Goal: Information Seeking & Learning: Learn about a topic

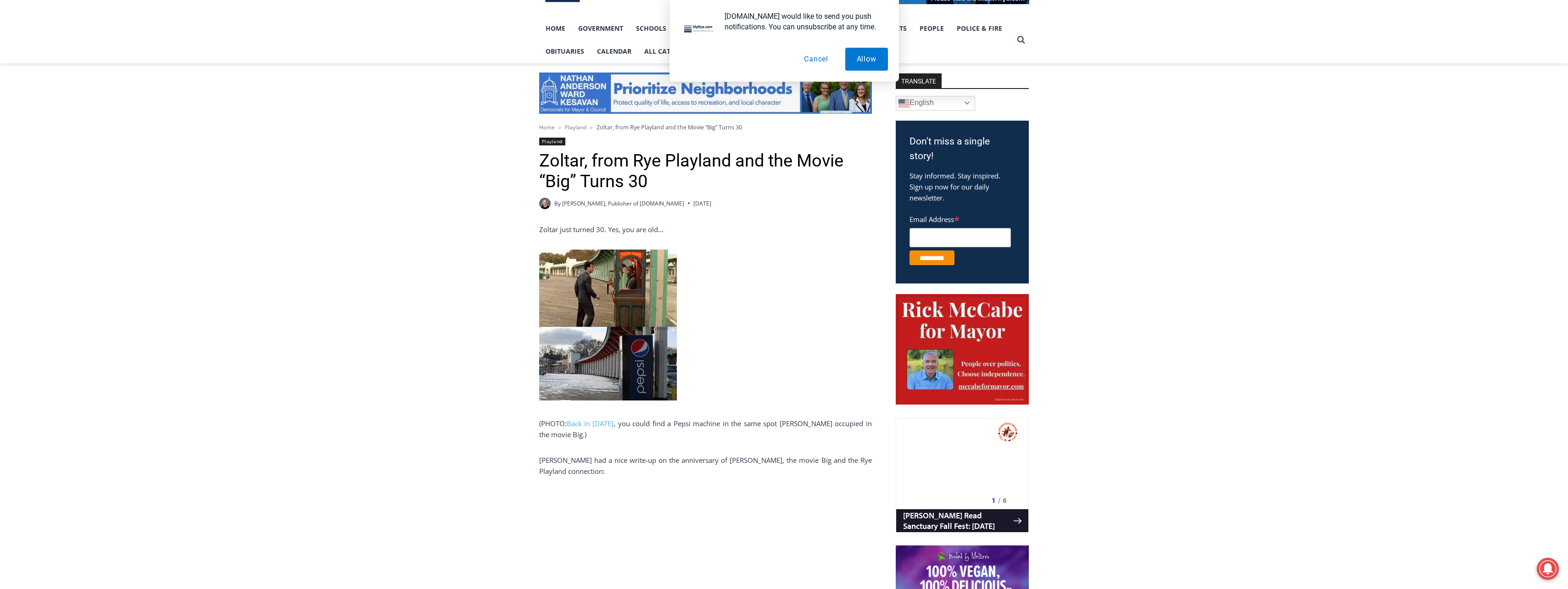
scroll to position [230, 0]
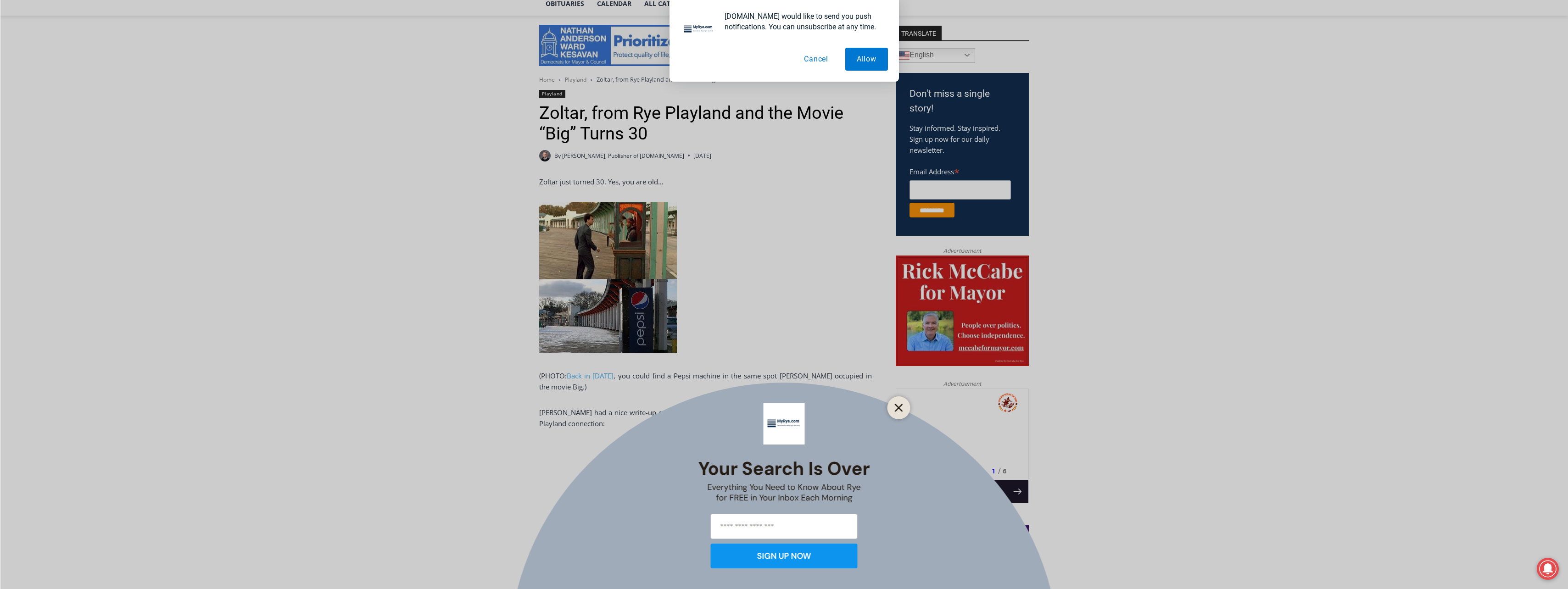
click at [901, 412] on icon "Close" at bounding box center [899, 408] width 8 height 8
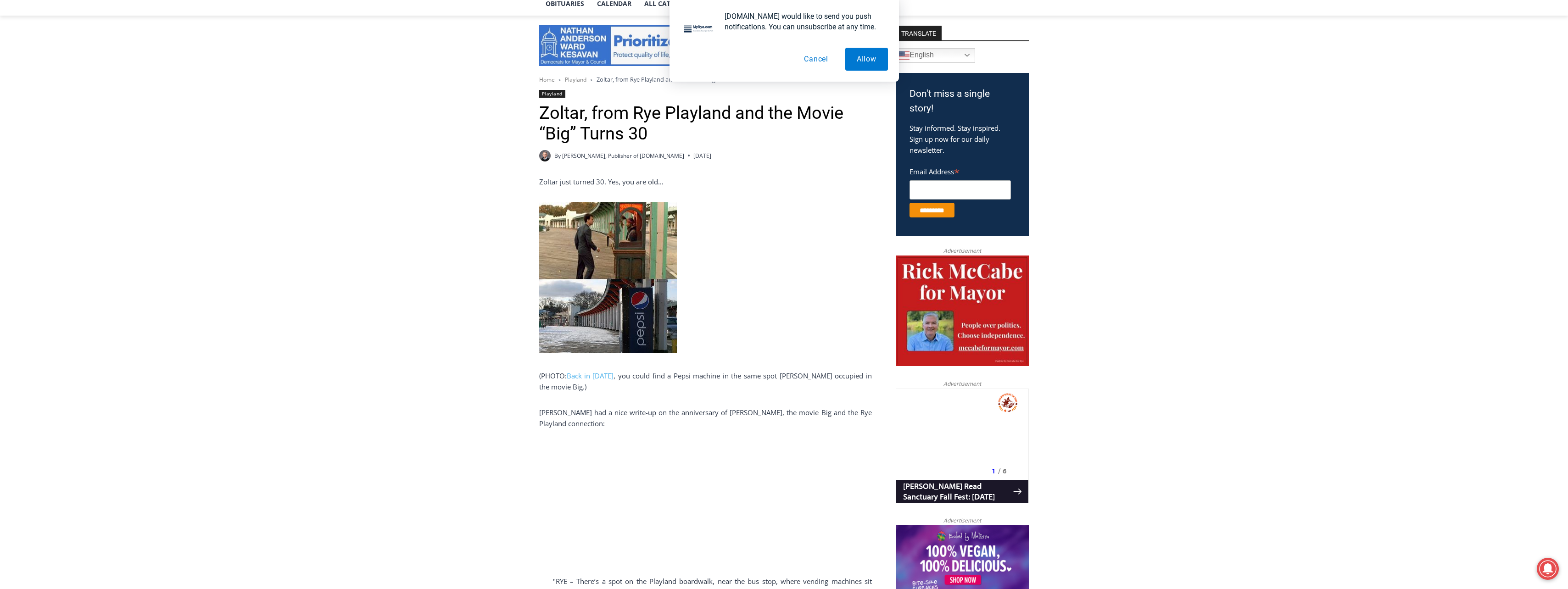
click at [815, 57] on button "Cancel" at bounding box center [816, 59] width 47 height 23
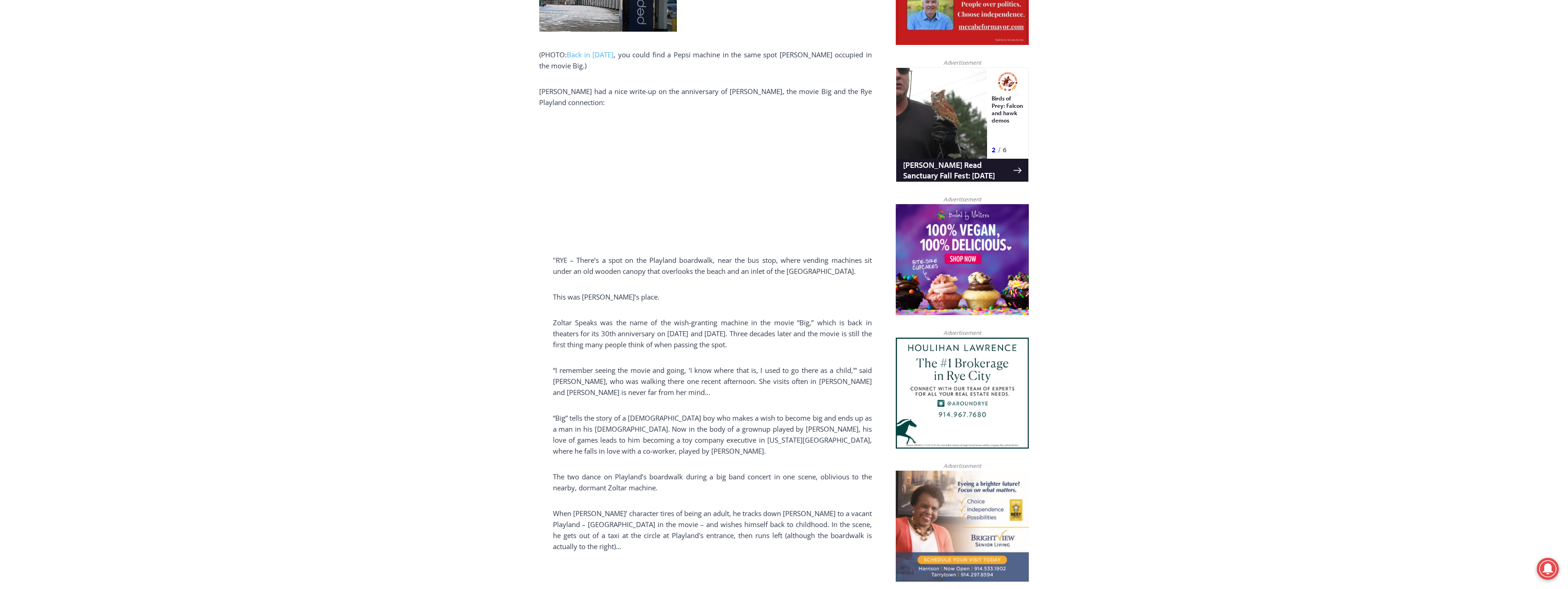
scroll to position [597, 0]
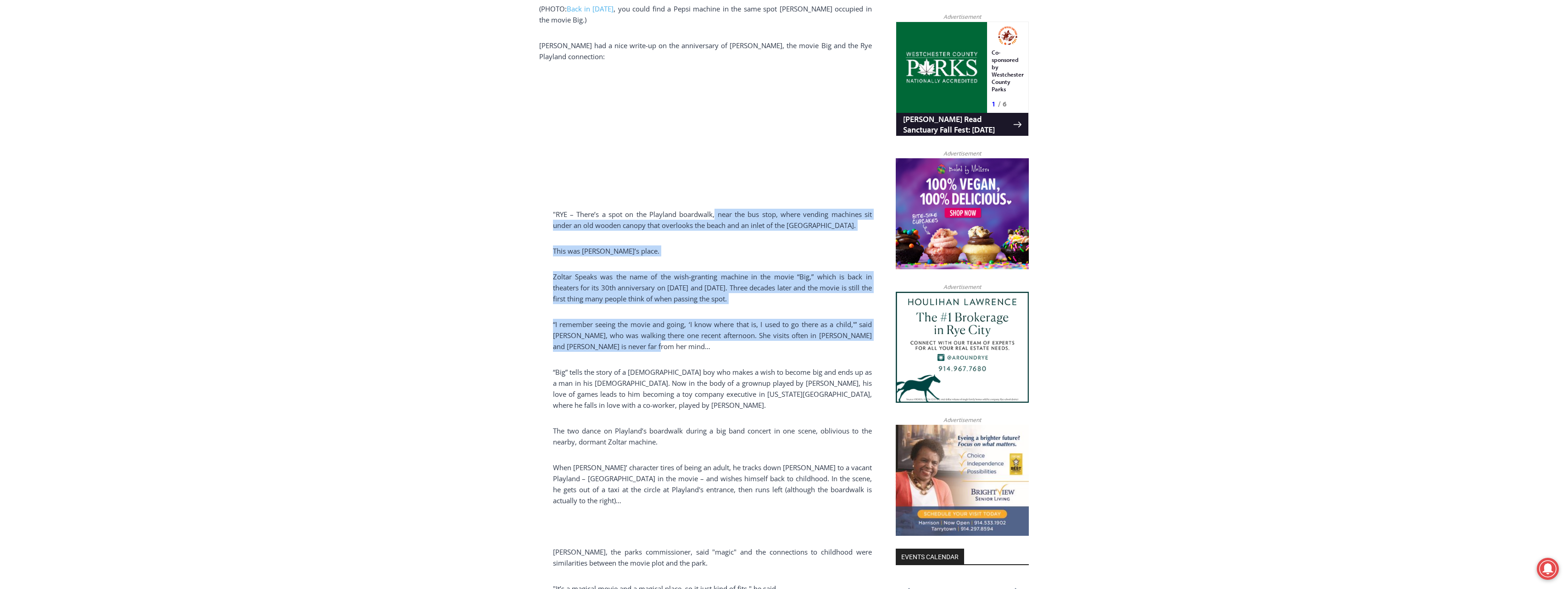
drag, startPoint x: 714, startPoint y: 205, endPoint x: 759, endPoint y: 333, distance: 135.7
click at [759, 333] on div "Zoltar just turned 30. Yes, you are old… (PHOTO: Back in [DATE] , you could fin…" at bounding box center [705, 255] width 333 height 893
drag, startPoint x: 759, startPoint y: 333, endPoint x: 735, endPoint y: 335, distance: 24.1
click at [735, 335] on p "“I remember seeing the movie and going, ‘I know where that is, I used to go the…" at bounding box center [705, 335] width 333 height 33
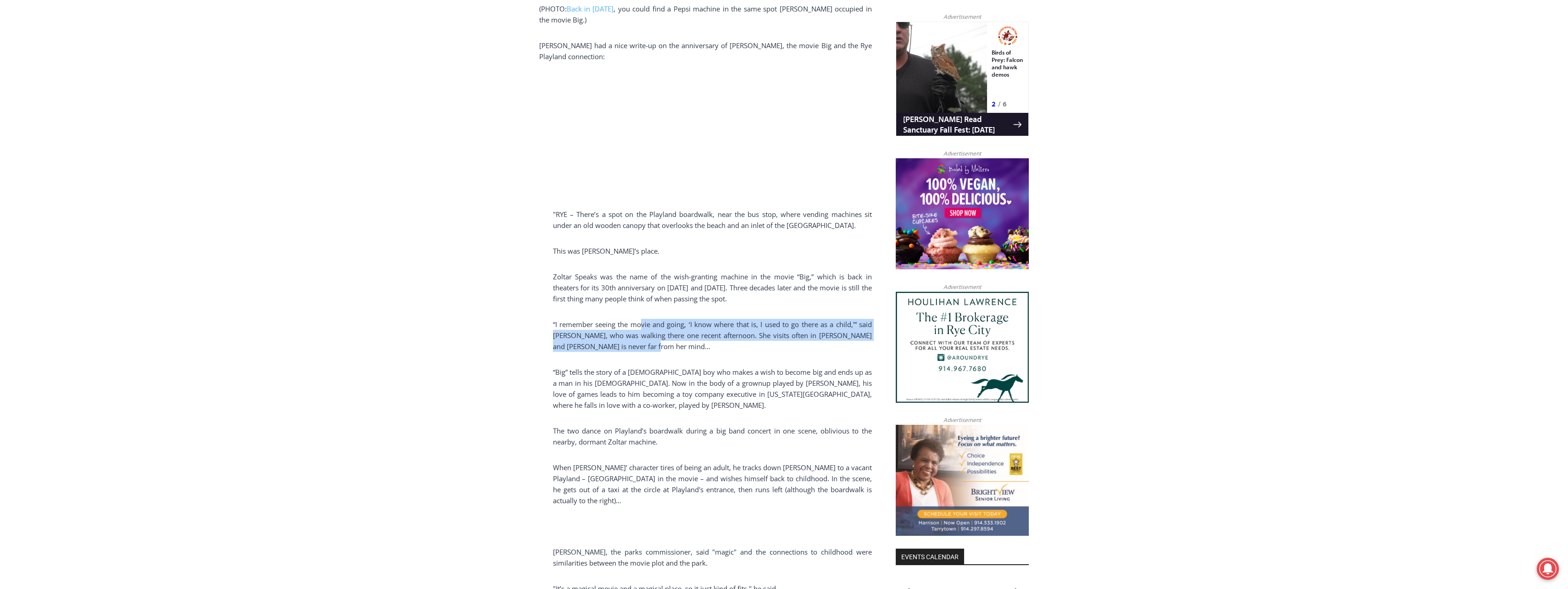
drag, startPoint x: 726, startPoint y: 336, endPoint x: 642, endPoint y: 311, distance: 87.6
click at [642, 319] on p "“I remember seeing the movie and going, ‘I know where that is, I used to go the…" at bounding box center [705, 335] width 333 height 33
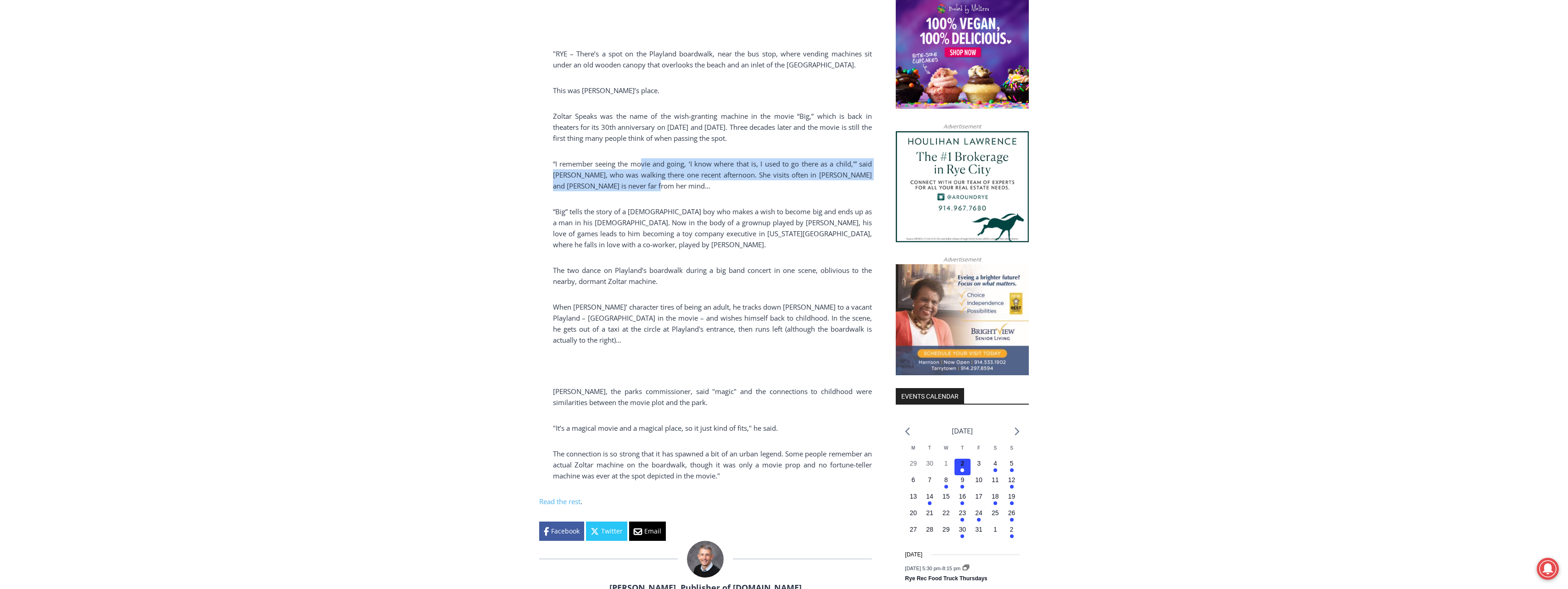
scroll to position [826, 0]
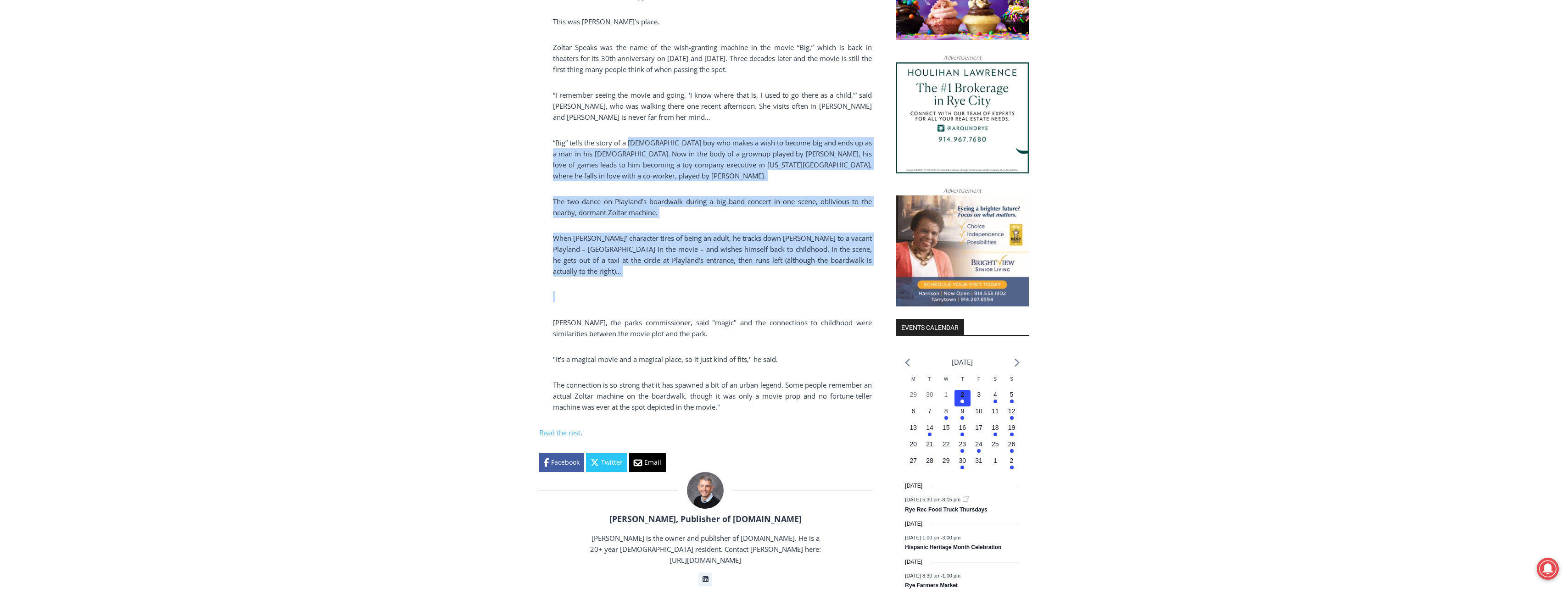
drag, startPoint x: 629, startPoint y: 130, endPoint x: 672, endPoint y: 271, distance: 147.4
click at [672, 271] on div "Zoltar just turned 30. Yes, you are old… (PHOTO: Back in [DATE] , you could fin…" at bounding box center [705, 26] width 333 height 893
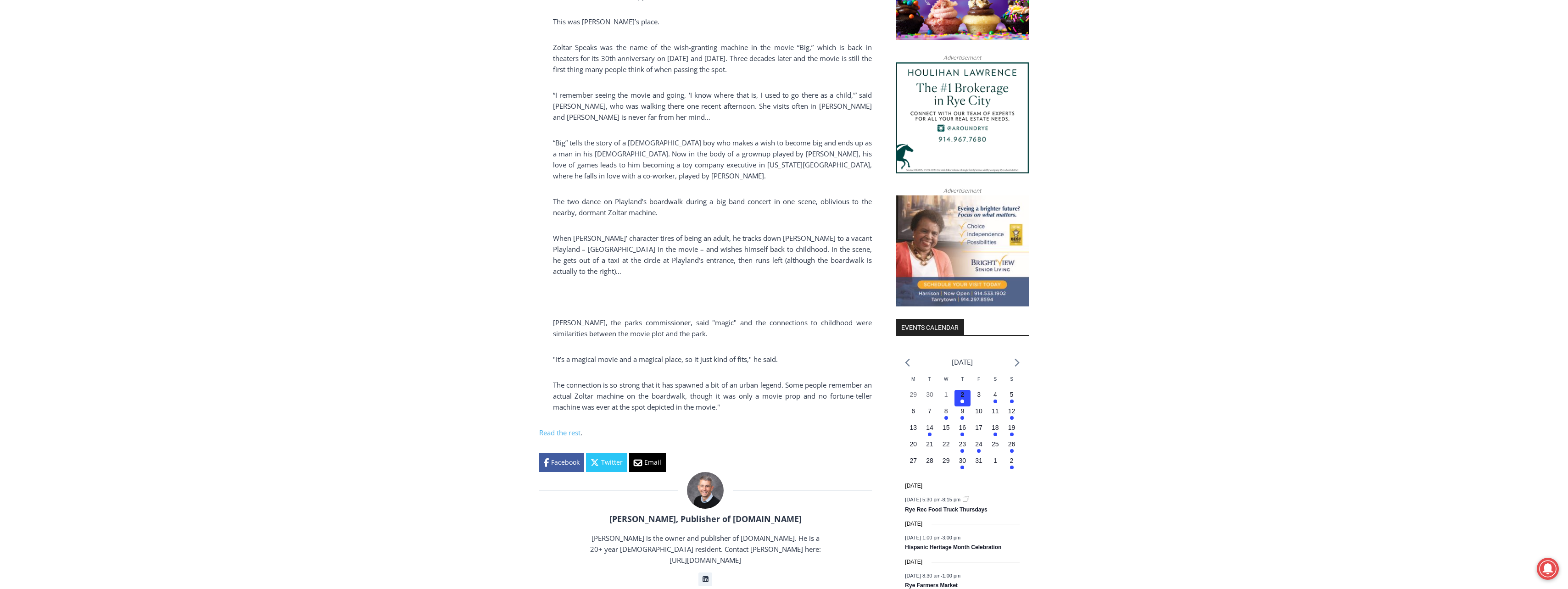
drag, startPoint x: 672, startPoint y: 271, endPoint x: 663, endPoint y: 295, distance: 25.6
click at [663, 317] on p "[PERSON_NAME], the parks commissioner, said "magic" and the connections to chil…" at bounding box center [705, 328] width 333 height 22
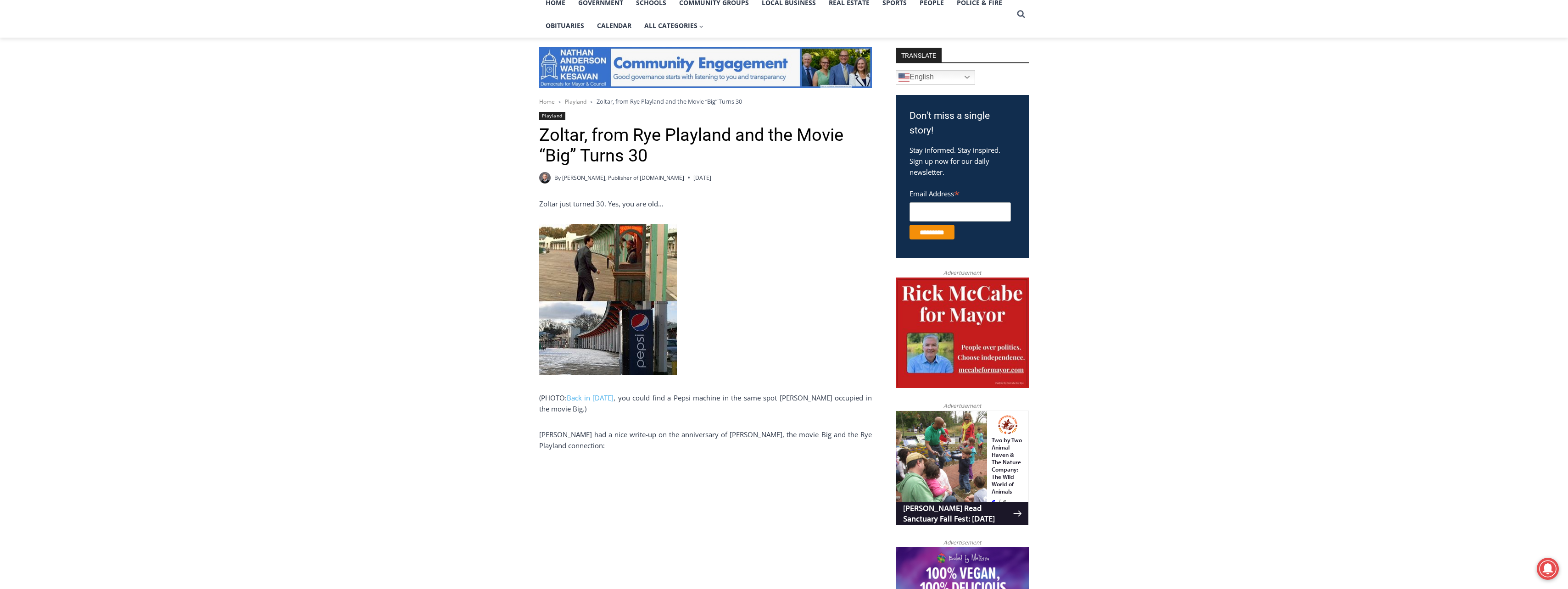
scroll to position [0, 0]
